Goal: Information Seeking & Learning: Learn about a topic

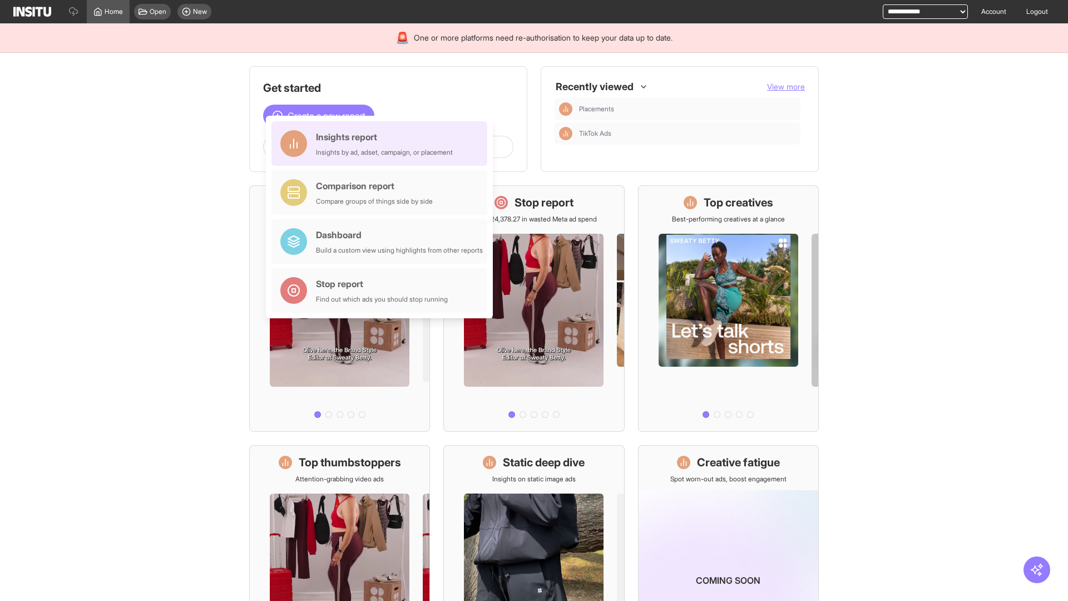
click at [382, 143] on div "Insights report Insights by ad, adset, campaign, or placement" at bounding box center [384, 143] width 137 height 27
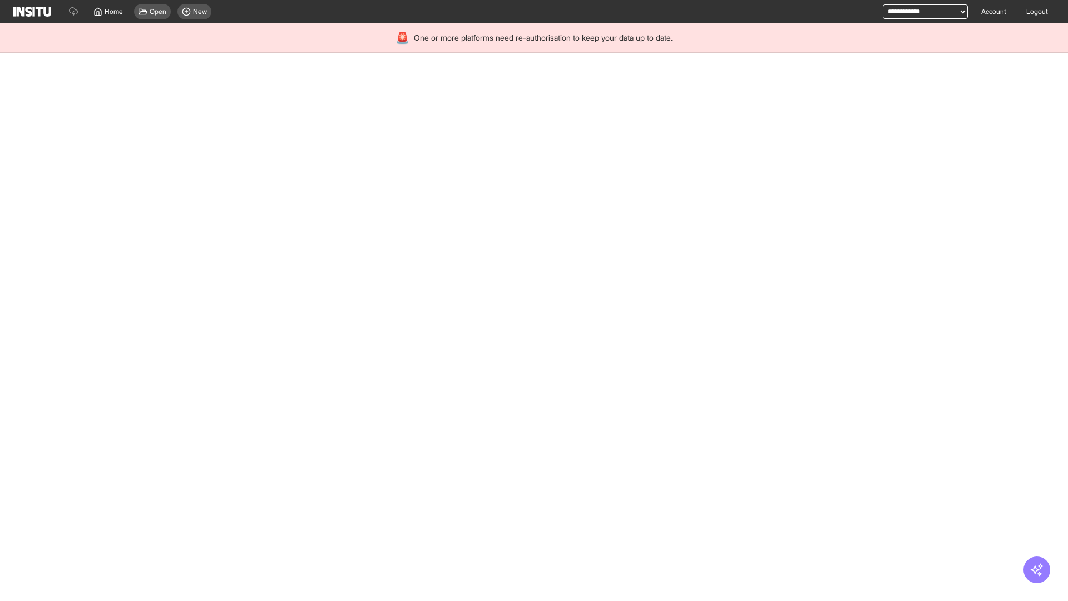
select select "**"
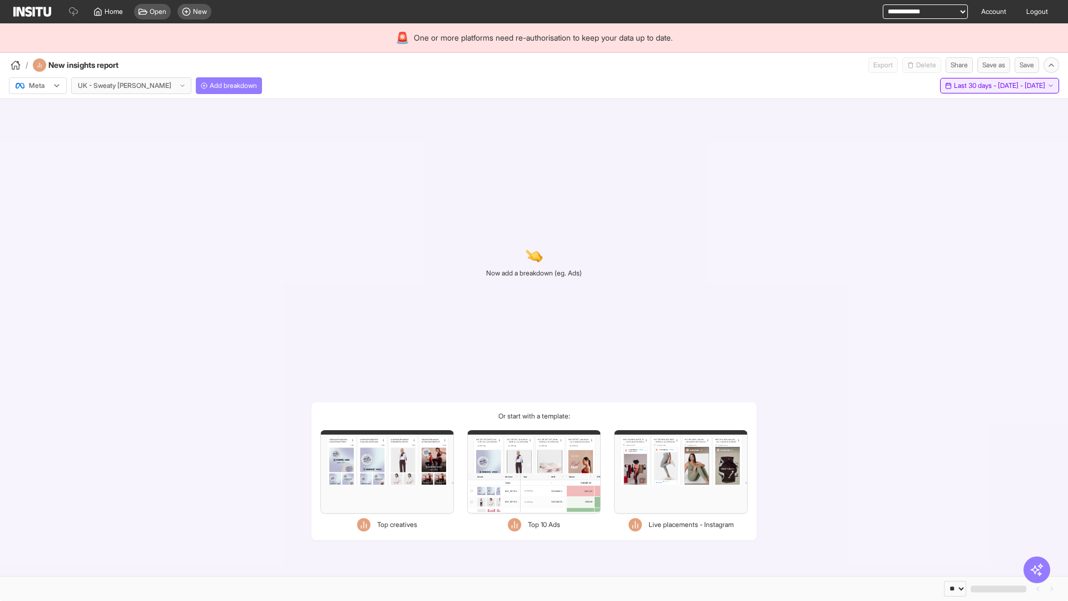
click at [974, 86] on span "Last 30 days - [DATE] - [DATE]" at bounding box center [999, 85] width 91 height 9
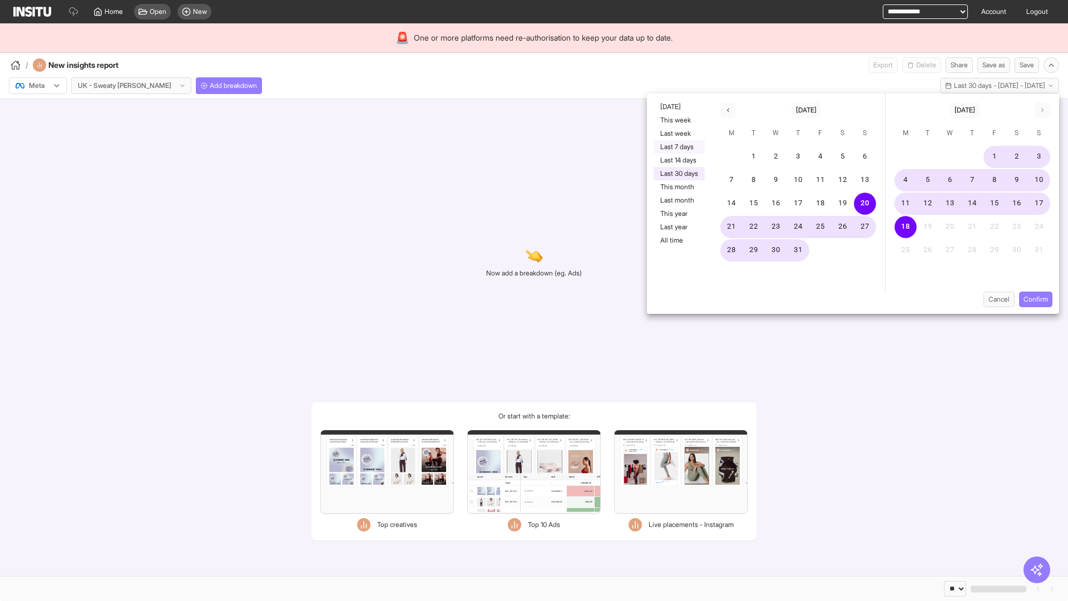
click at [678, 147] on button "Last 7 days" at bounding box center [678, 146] width 51 height 13
